Goal: Information Seeking & Learning: Understand process/instructions

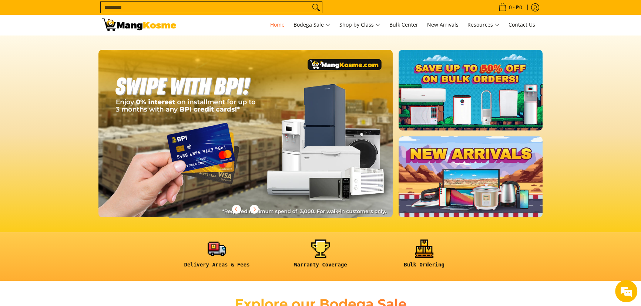
scroll to position [0, 588]
click at [255, 208] on icon "Next" at bounding box center [254, 209] width 6 height 6
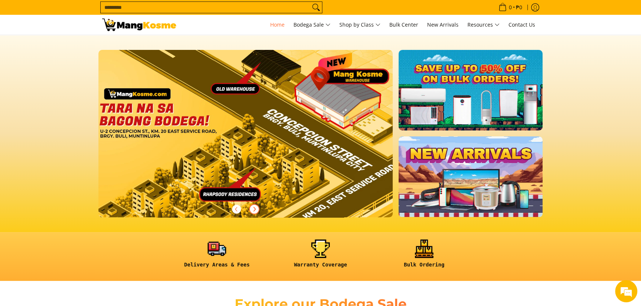
click at [255, 208] on icon "Next" at bounding box center [254, 209] width 6 height 6
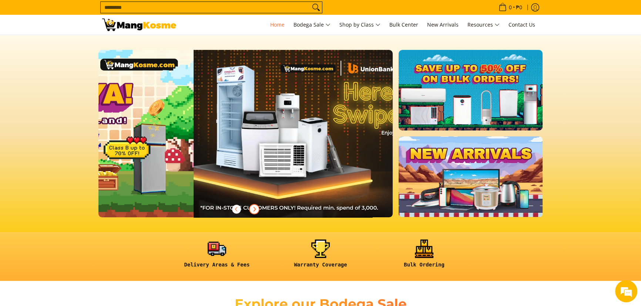
scroll to position [0, 43]
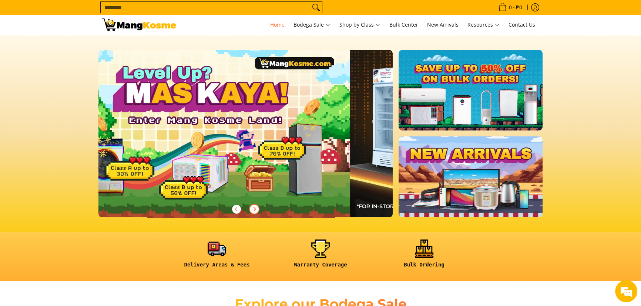
click at [255, 208] on icon "Next" at bounding box center [254, 209] width 6 height 6
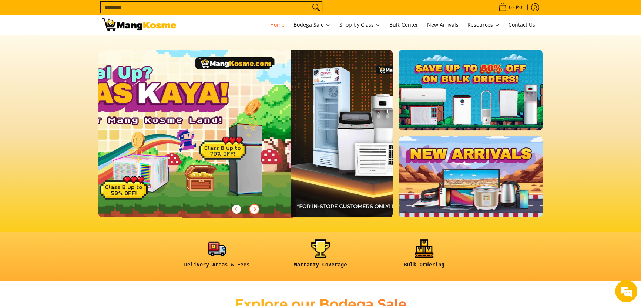
click at [255, 208] on icon "Next" at bounding box center [254, 209] width 6 height 6
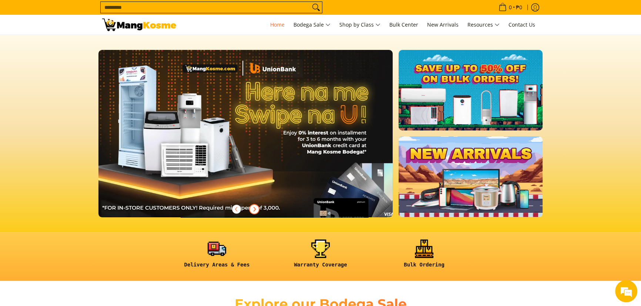
click at [255, 208] on icon "Next" at bounding box center [254, 209] width 6 height 6
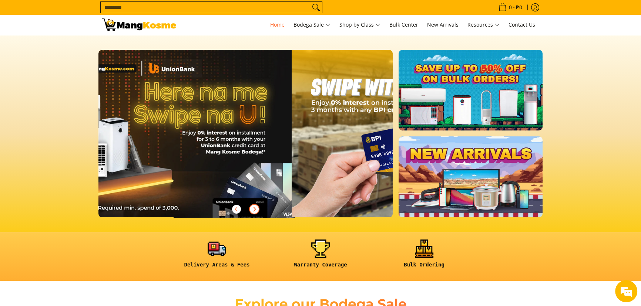
click at [255, 208] on icon "Next" at bounding box center [254, 209] width 6 height 6
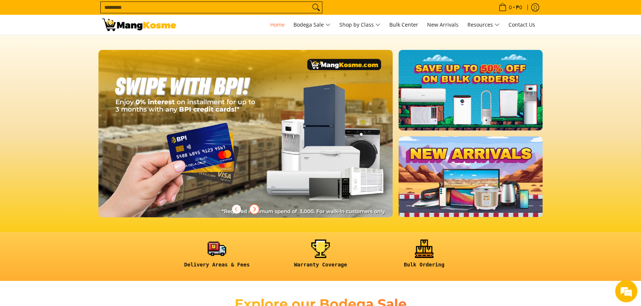
click at [255, 208] on icon "Next" at bounding box center [254, 209] width 6 height 6
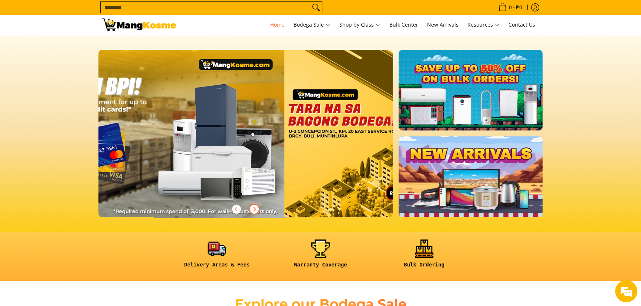
click at [255, 208] on icon "Next" at bounding box center [254, 209] width 6 height 6
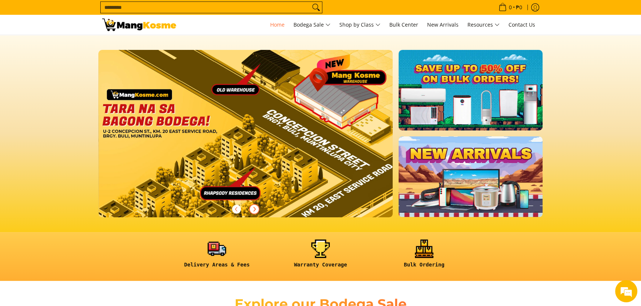
click at [255, 208] on icon "Next" at bounding box center [254, 209] width 6 height 6
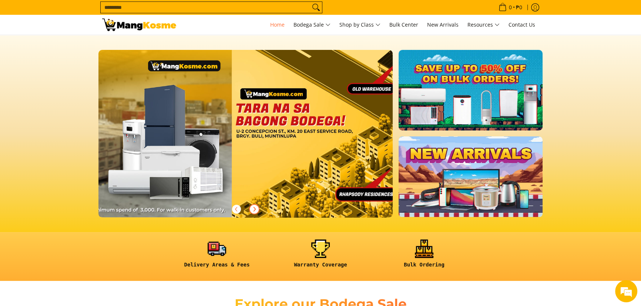
click at [255, 208] on icon "Next" at bounding box center [254, 209] width 6 height 6
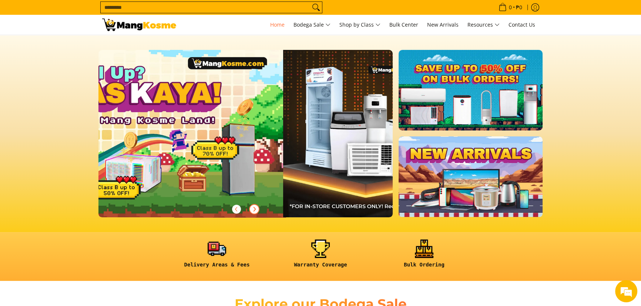
click at [255, 208] on icon "Next" at bounding box center [254, 209] width 6 height 6
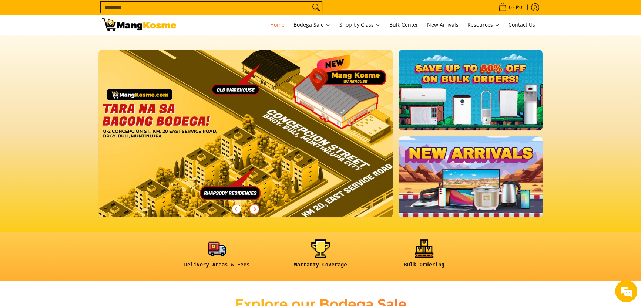
scroll to position [0, 882]
click at [244, 4] on input "Search..." at bounding box center [205, 7] width 209 height 11
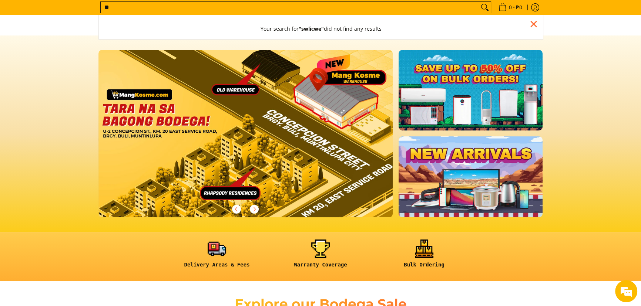
type input "*"
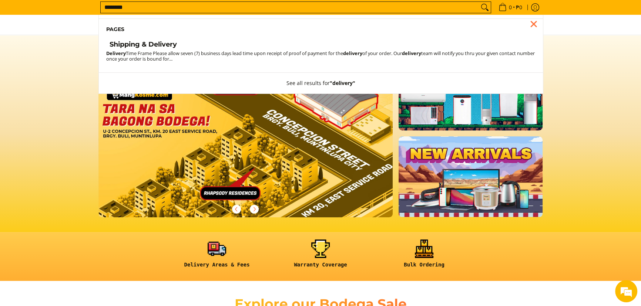
type input "********"
click at [162, 46] on h4 "Shipping & Delivery" at bounding box center [142, 44] width 67 height 9
